Goal: Task Accomplishment & Management: Use online tool/utility

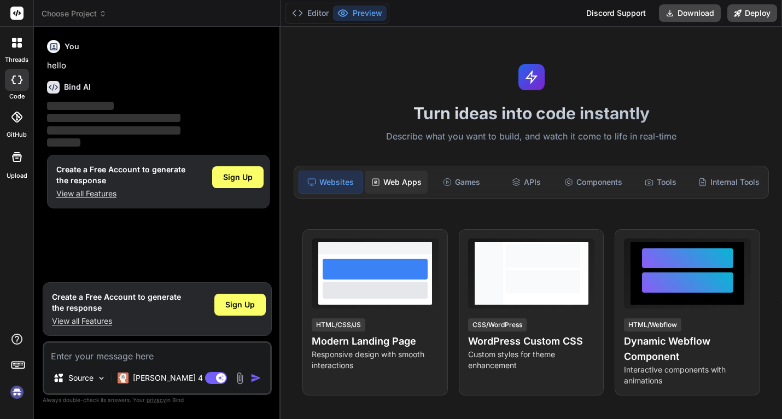
click at [408, 181] on div "Web Apps" at bounding box center [396, 182] width 63 height 23
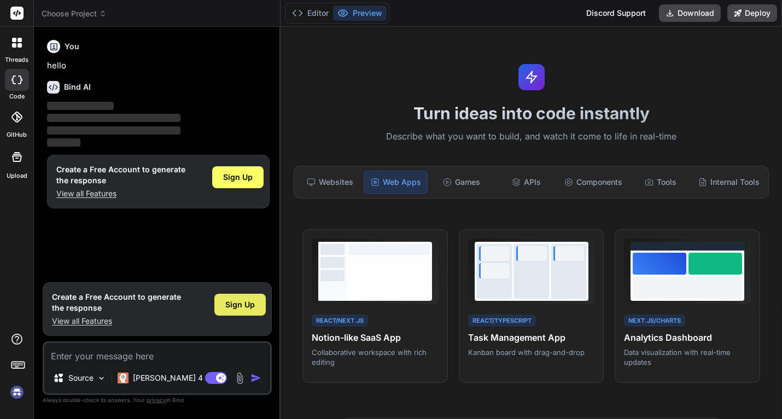
click at [238, 305] on span "Sign Up" at bounding box center [240, 304] width 30 height 11
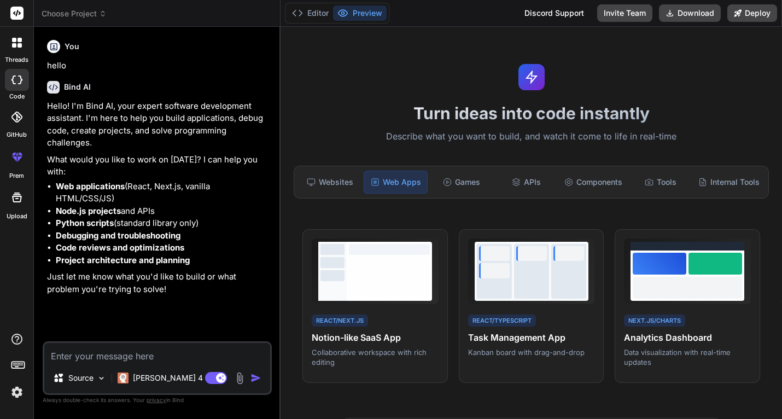
type textarea "x"
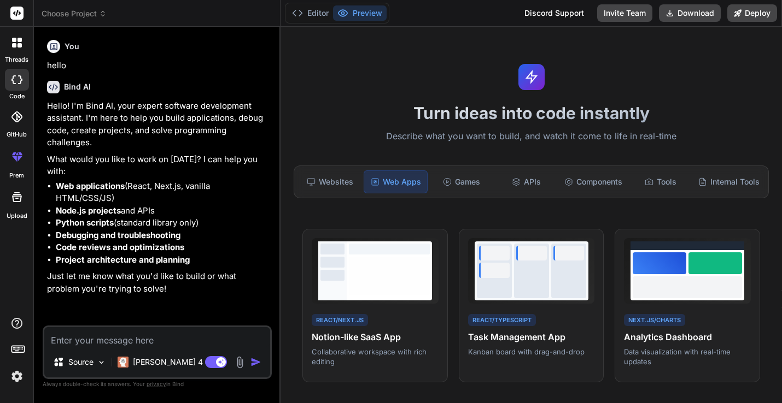
click at [104, 334] on textarea at bounding box center [157, 337] width 226 height 20
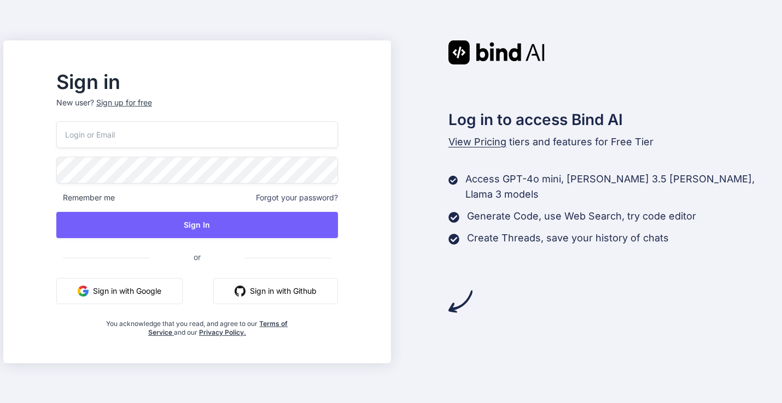
click at [166, 283] on button "Sign in with Google" at bounding box center [119, 291] width 126 height 26
